Goal: Transaction & Acquisition: Purchase product/service

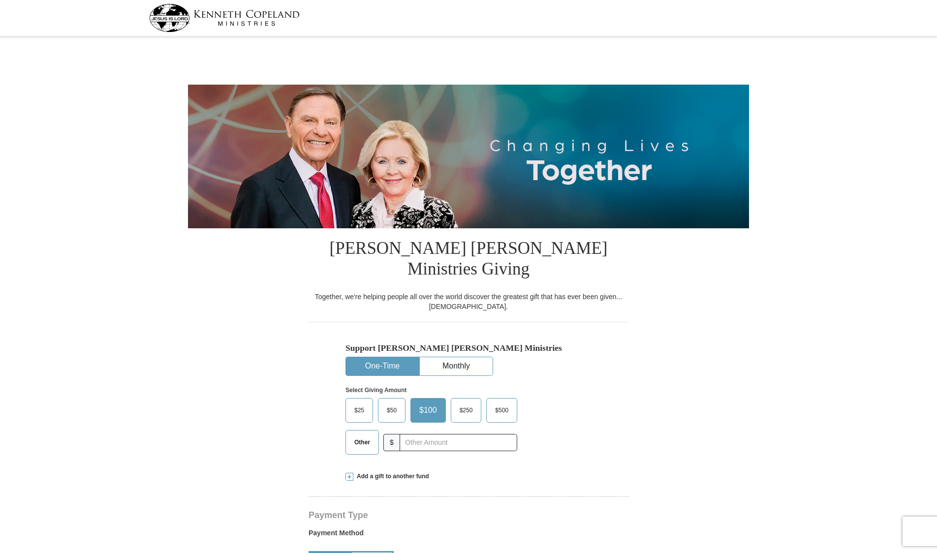
select select "AL"
click at [392, 403] on span "$50" at bounding box center [392, 410] width 20 height 15
click at [0, 0] on input "$50" at bounding box center [0, 0] width 0 height 0
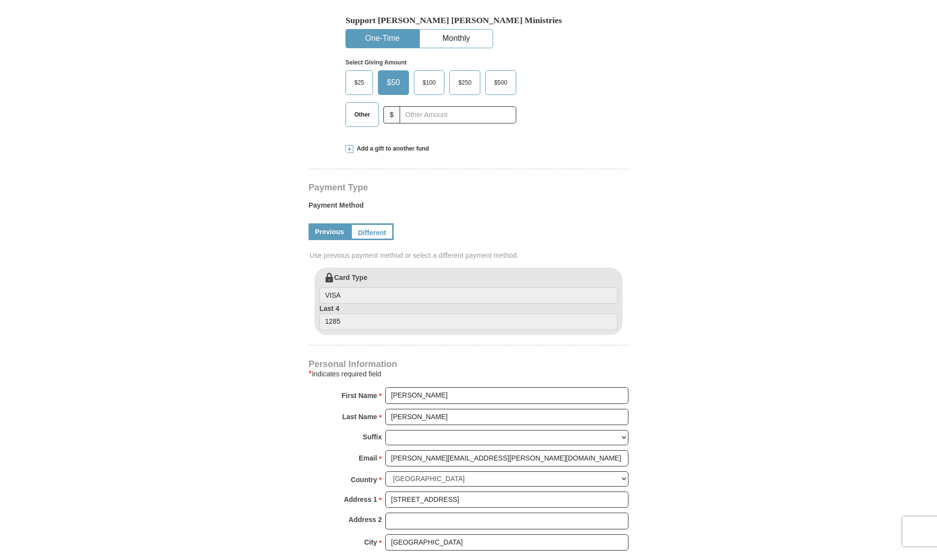
scroll to position [326, 0]
click at [368, 225] on link "Different" at bounding box center [372, 233] width 43 height 17
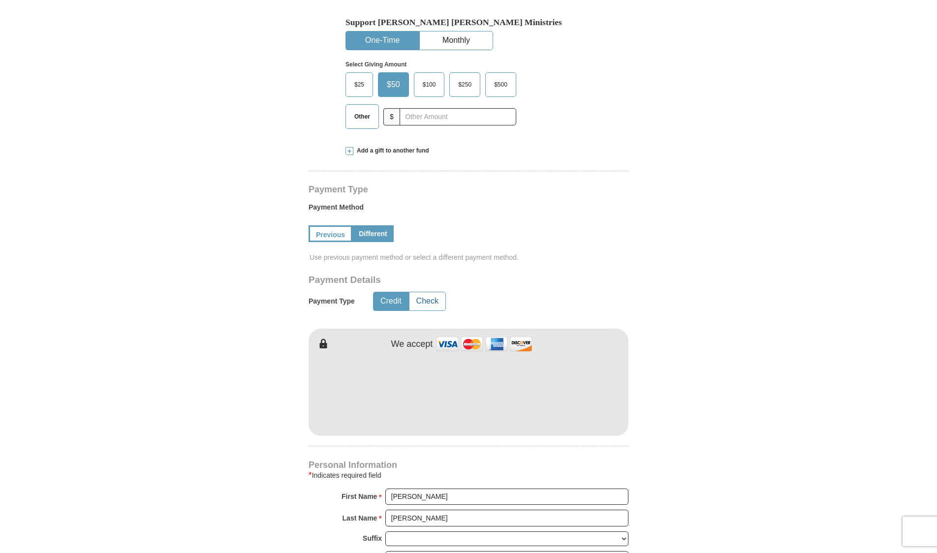
click at [426, 292] on button "Check" at bounding box center [428, 301] width 36 height 18
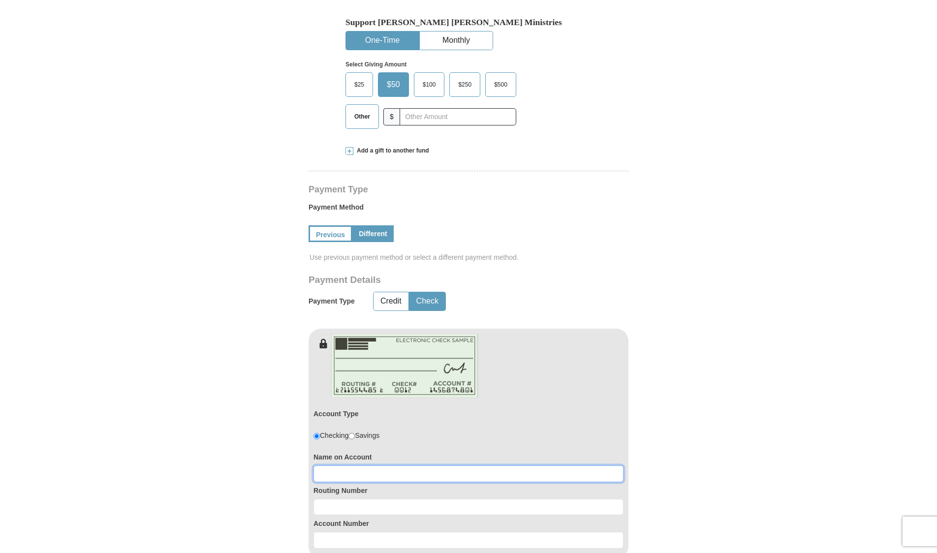
click at [379, 466] on input at bounding box center [469, 474] width 310 height 17
type input "Higginbotham Software and Consulting"
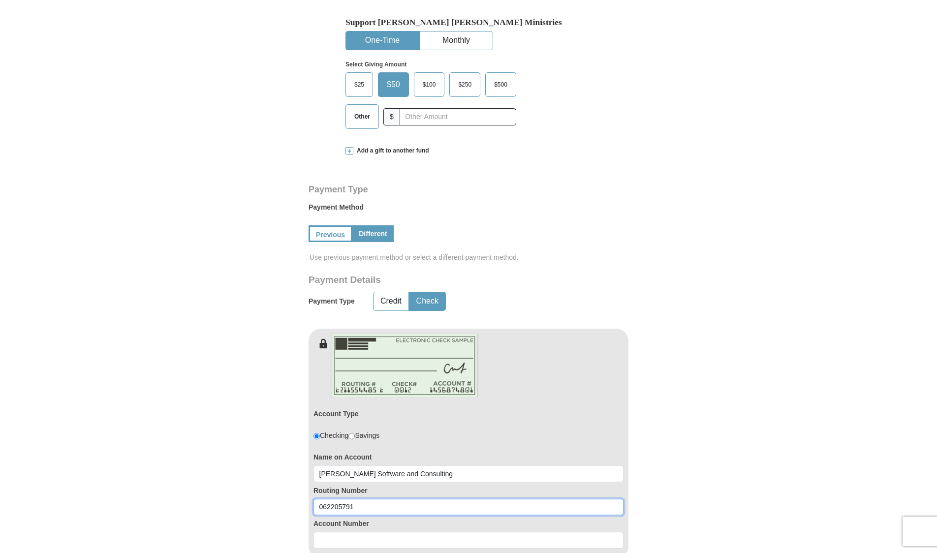
type input "062205791"
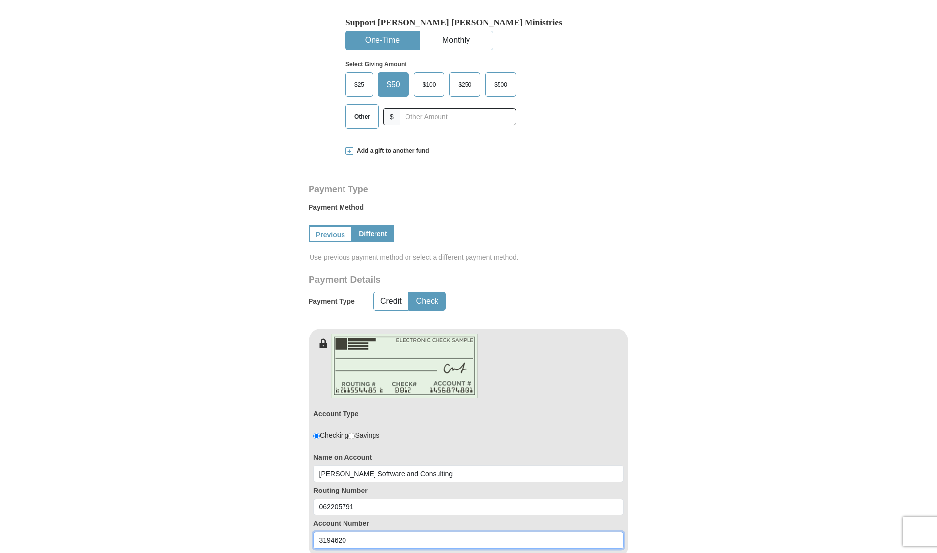
type input "3194620"
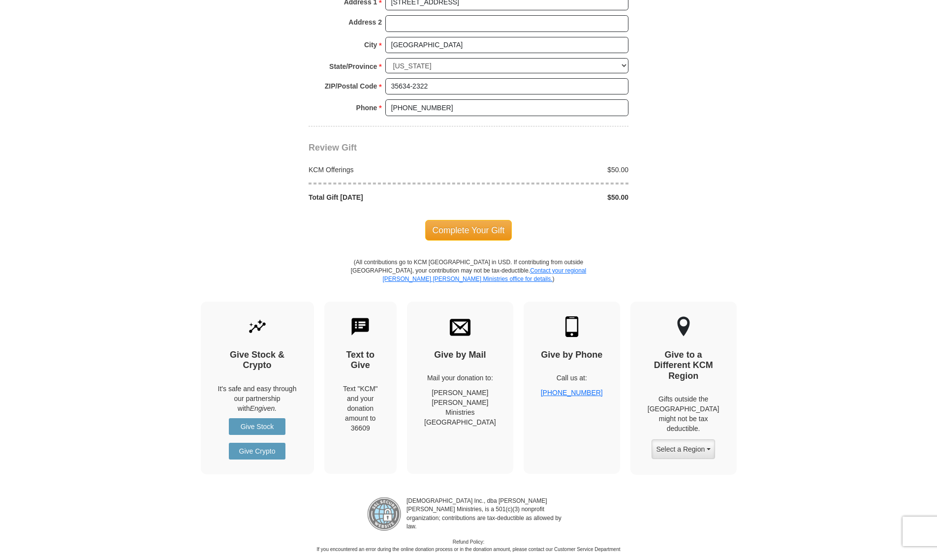
scroll to position [1038, 0]
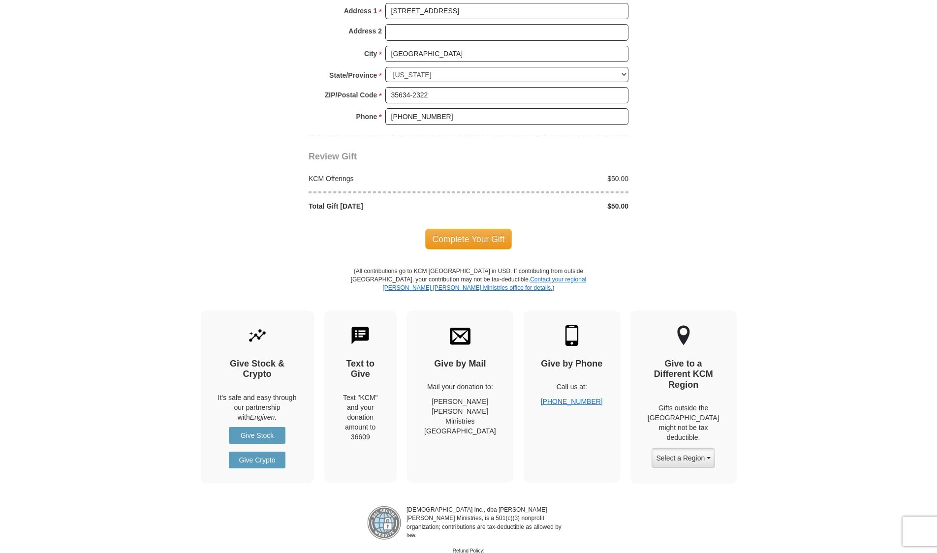
click at [468, 229] on span "Complete Your Gift" at bounding box center [468, 239] width 87 height 21
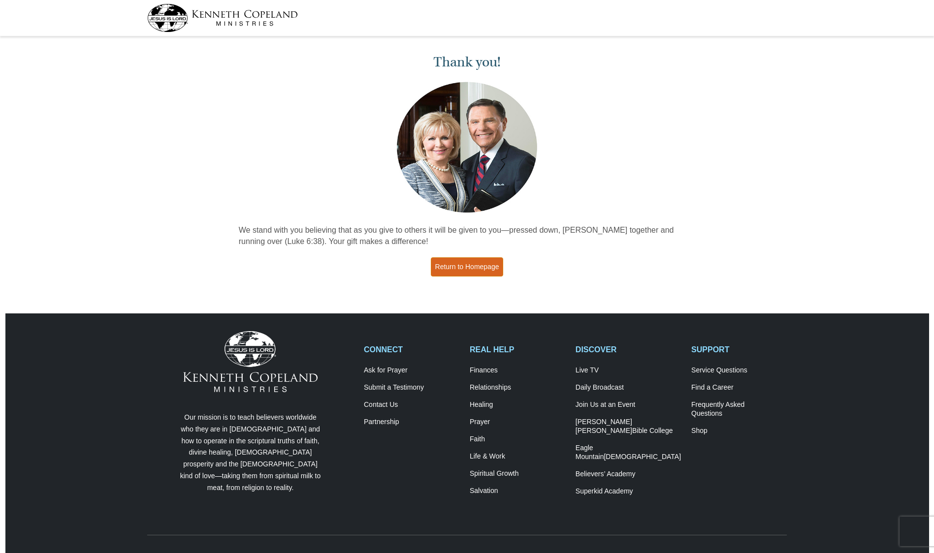
click at [472, 271] on link "Return to Homepage" at bounding box center [467, 267] width 73 height 19
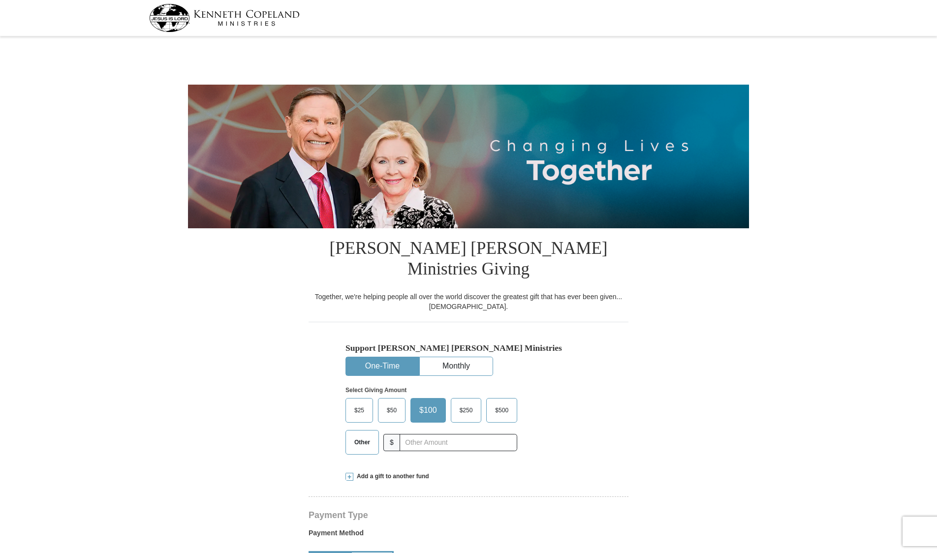
select select "AL"
click at [411, 434] on input "text" at bounding box center [458, 442] width 109 height 17
type input "350"
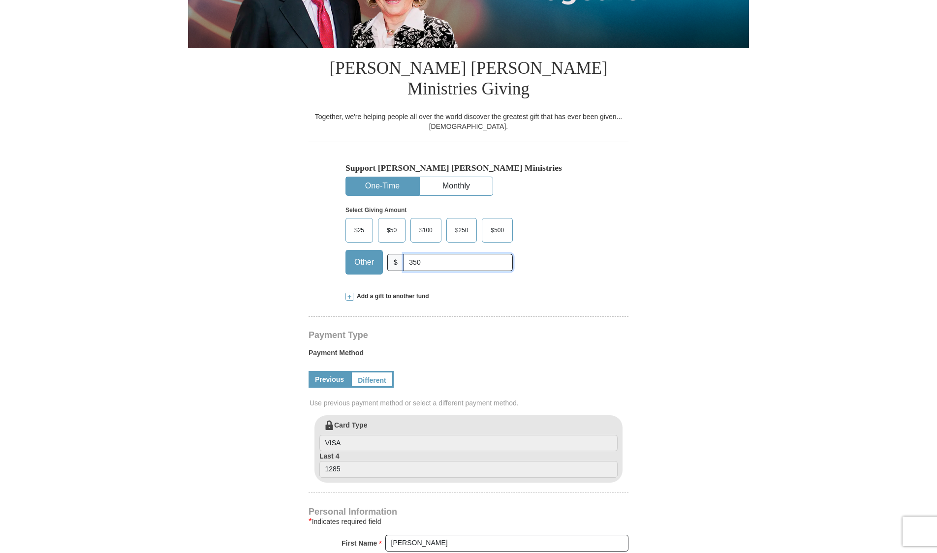
scroll to position [174, 0]
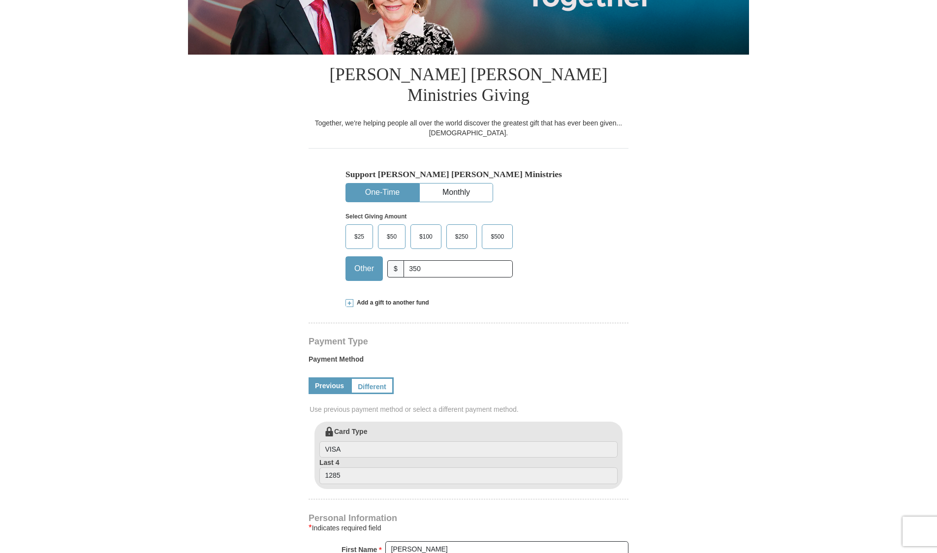
click at [397, 299] on span "Add a gift to another fund" at bounding box center [392, 303] width 76 height 8
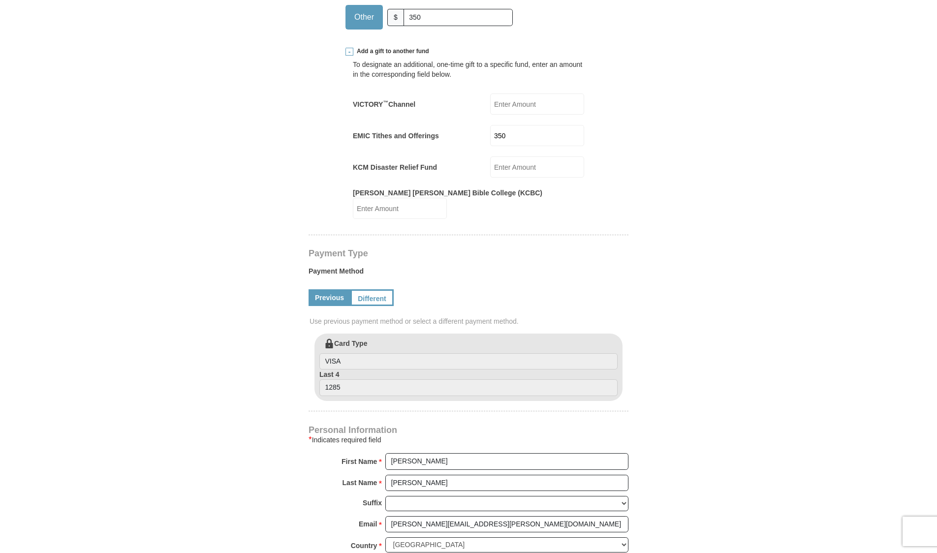
scroll to position [504, 0]
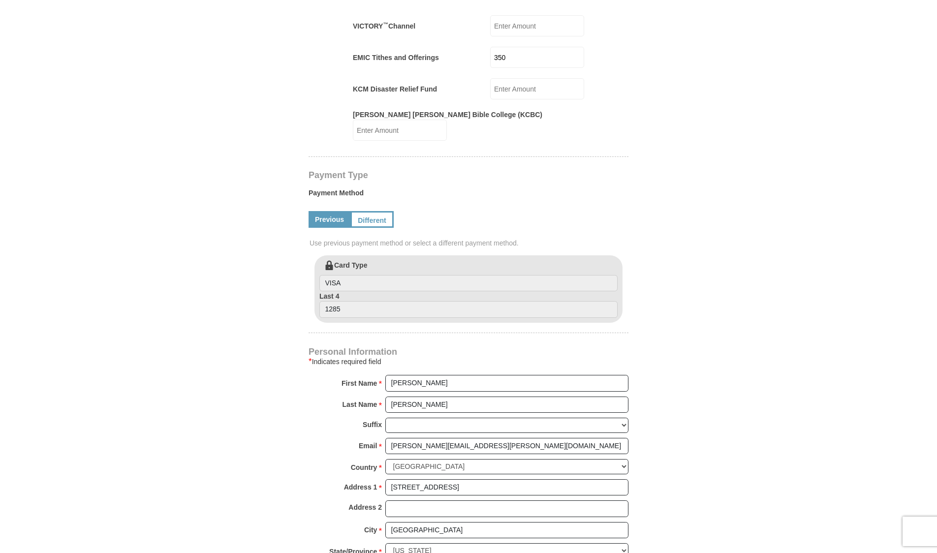
click at [374, 211] on link "Different" at bounding box center [372, 219] width 43 height 17
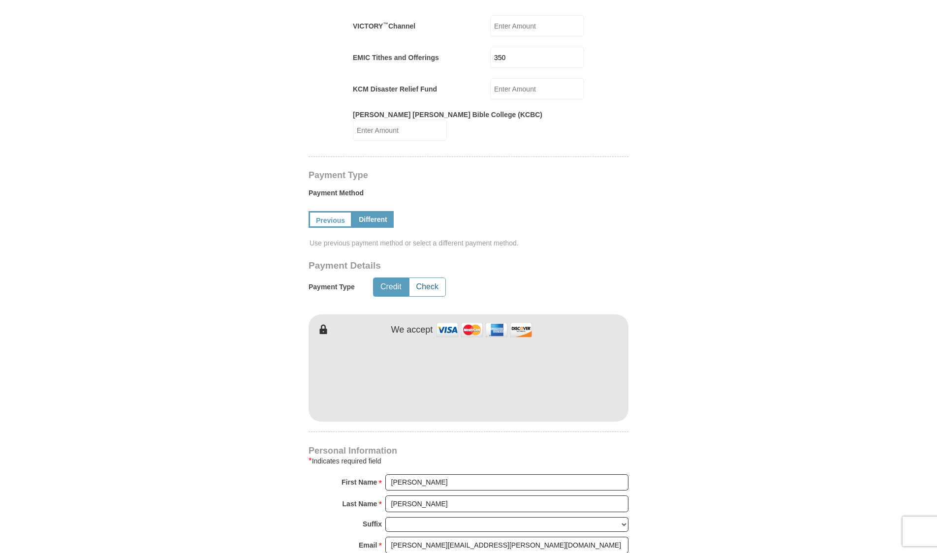
click at [428, 278] on button "Check" at bounding box center [428, 287] width 36 height 18
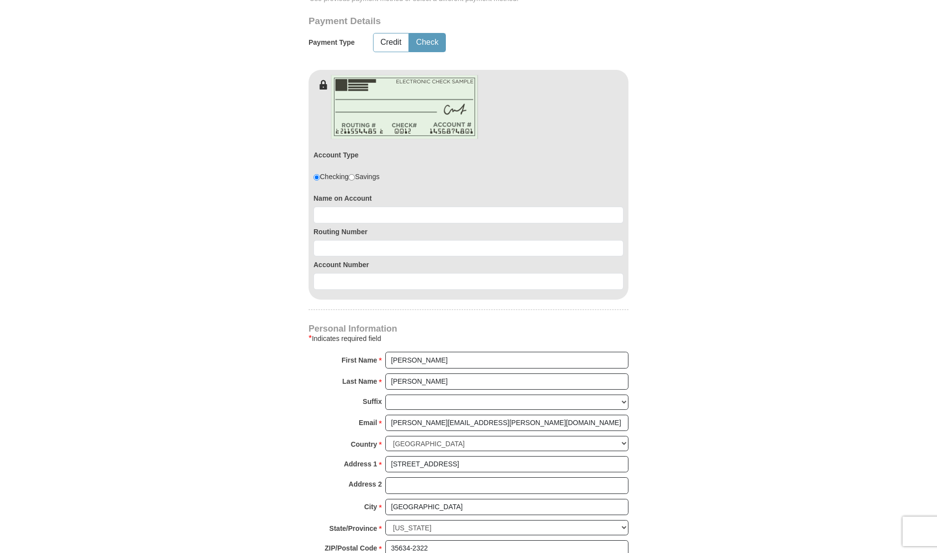
scroll to position [744, 0]
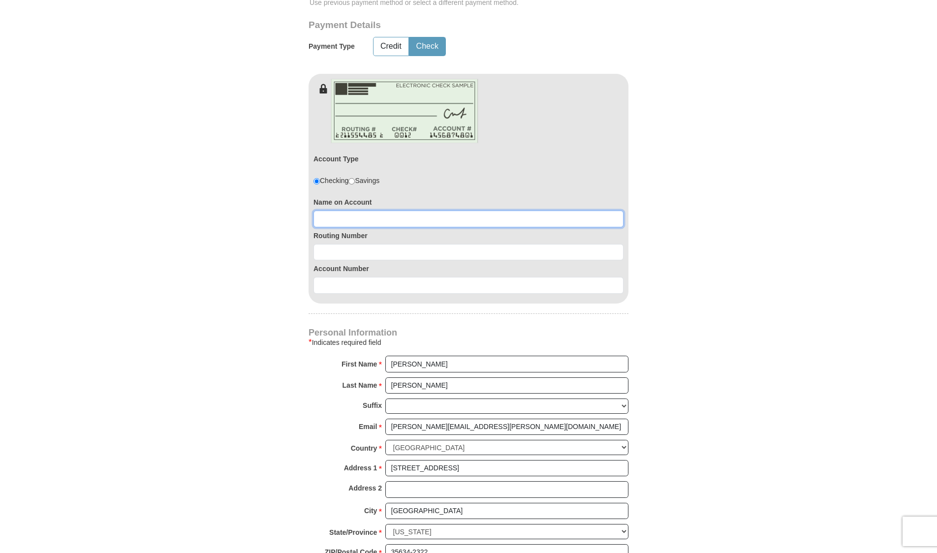
click at [366, 211] on input at bounding box center [469, 219] width 310 height 17
type input "[PERSON_NAME] and [PERSON_NAME]"
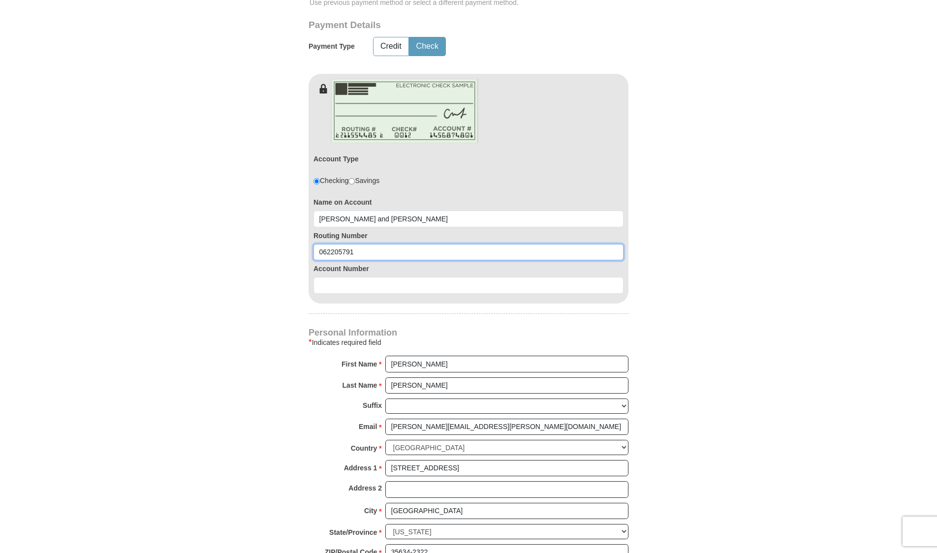
type input "062205791"
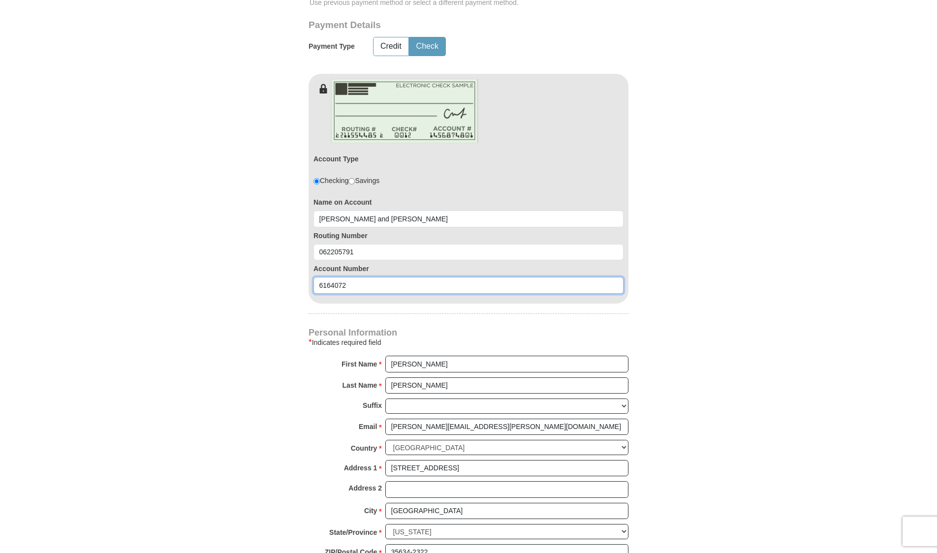
type input "6164072"
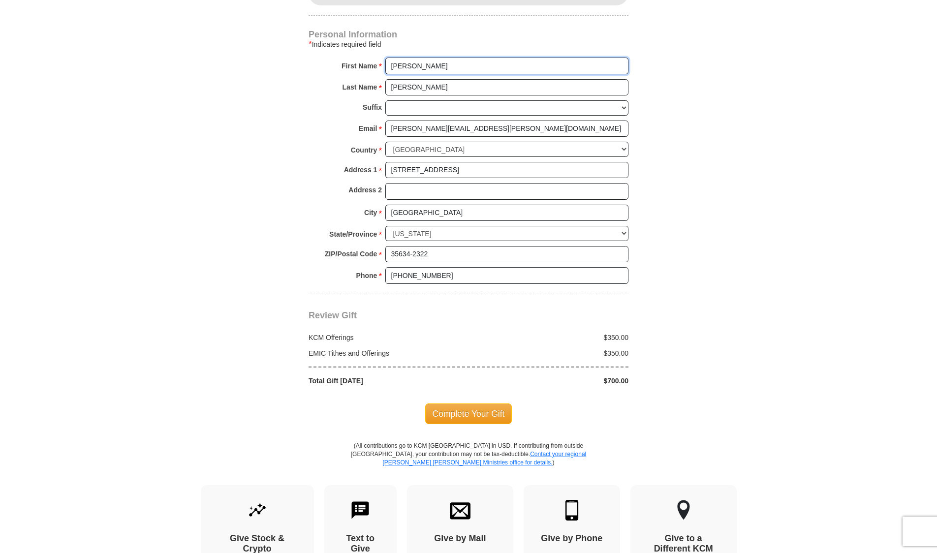
scroll to position [1143, 0]
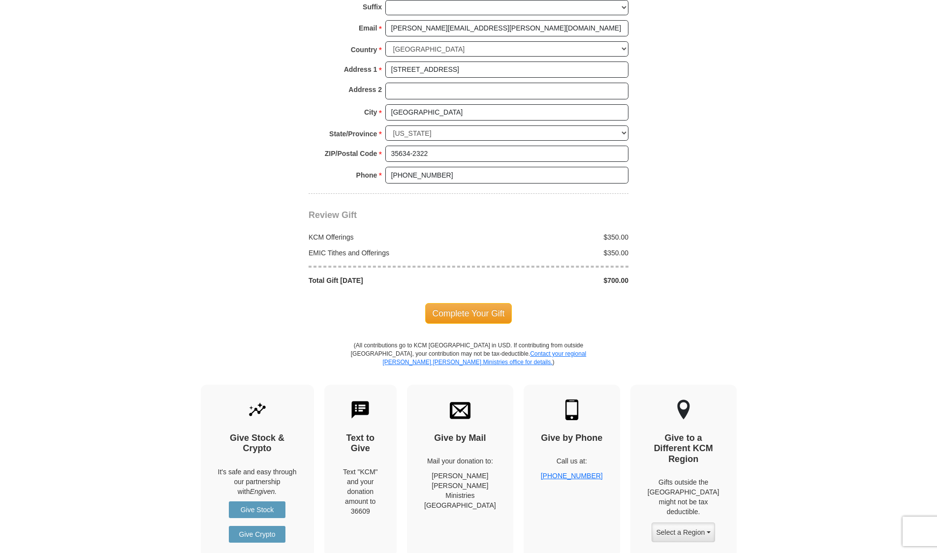
click at [464, 303] on span "Complete Your Gift" at bounding box center [468, 313] width 87 height 21
